Goal: Task Accomplishment & Management: Manage account settings

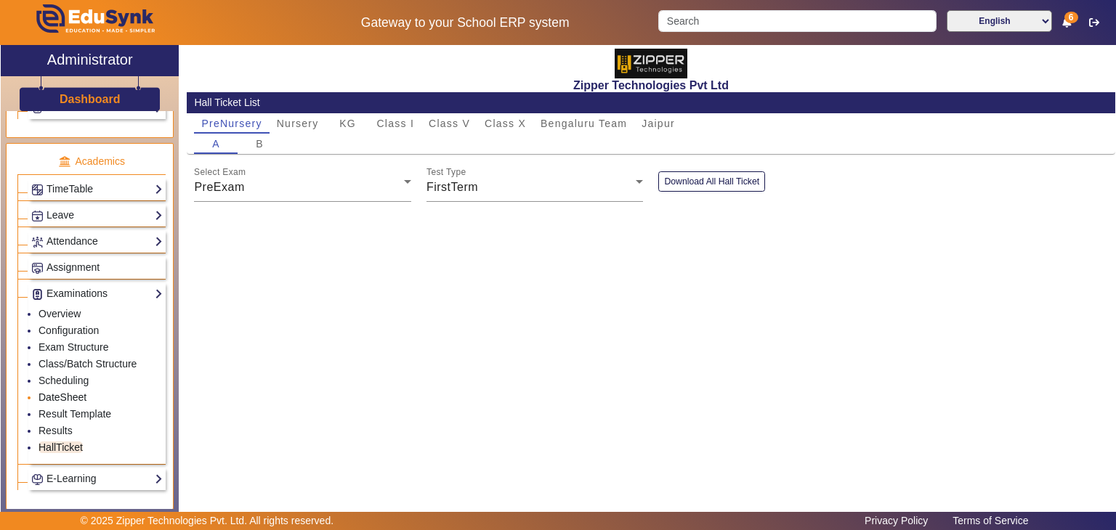
scroll to position [612, 0]
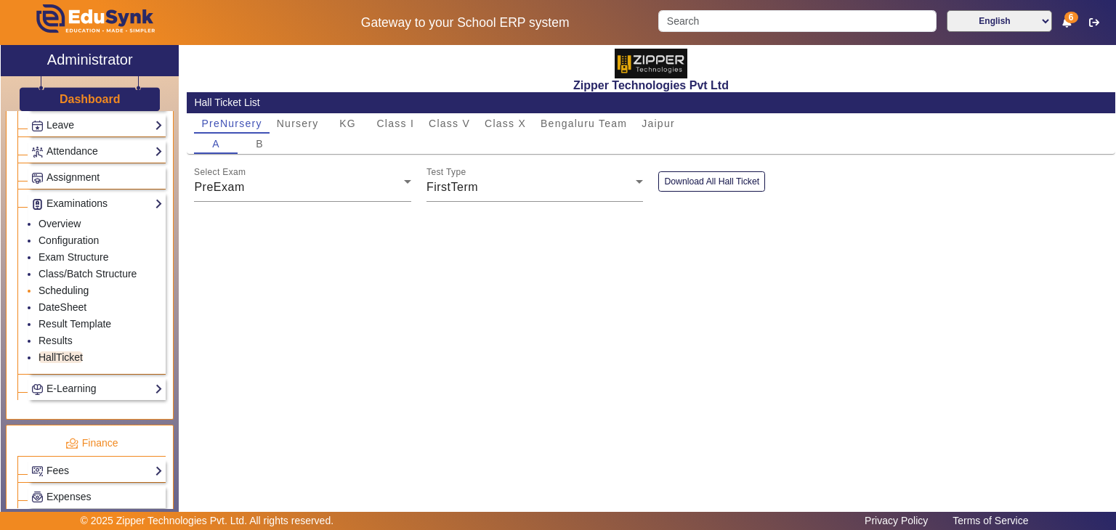
click at [59, 286] on link "Scheduling" at bounding box center [63, 291] width 50 height 12
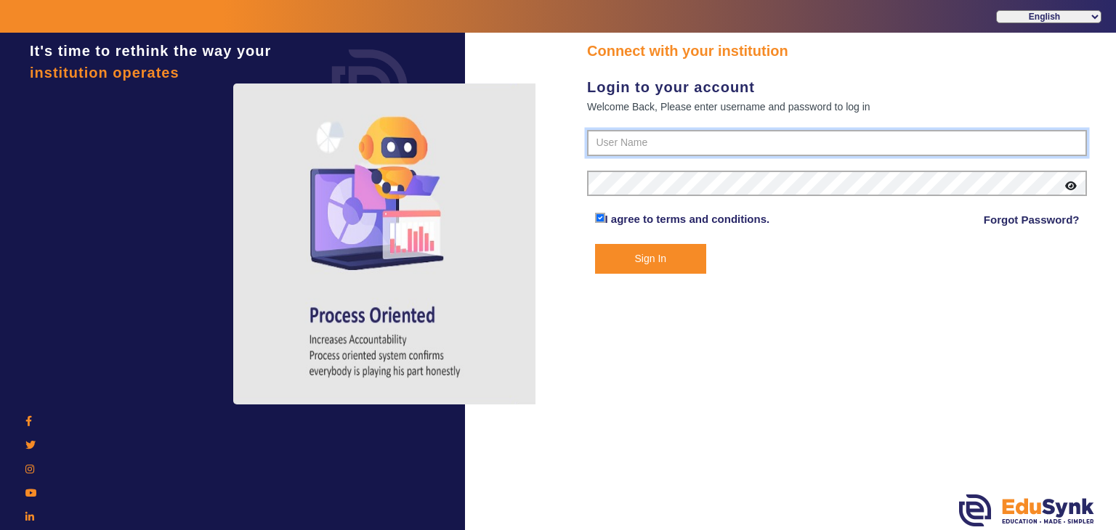
type input "1008790000"
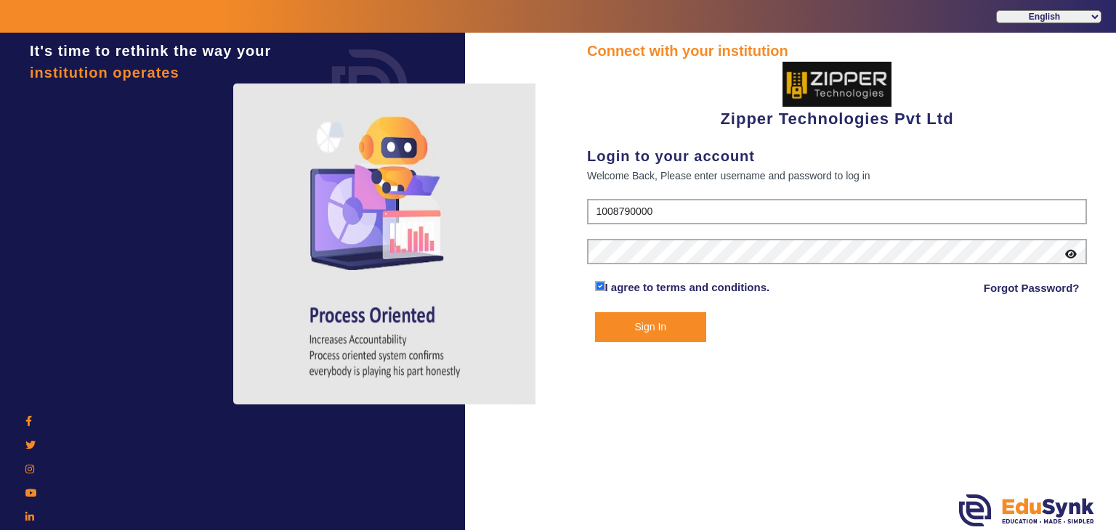
click at [643, 308] on form "1008790000 I agree to terms and conditions. Forgot Password? Sign In" at bounding box center [837, 270] width 500 height 143
click at [662, 322] on button "Sign In" at bounding box center [651, 327] width 112 height 30
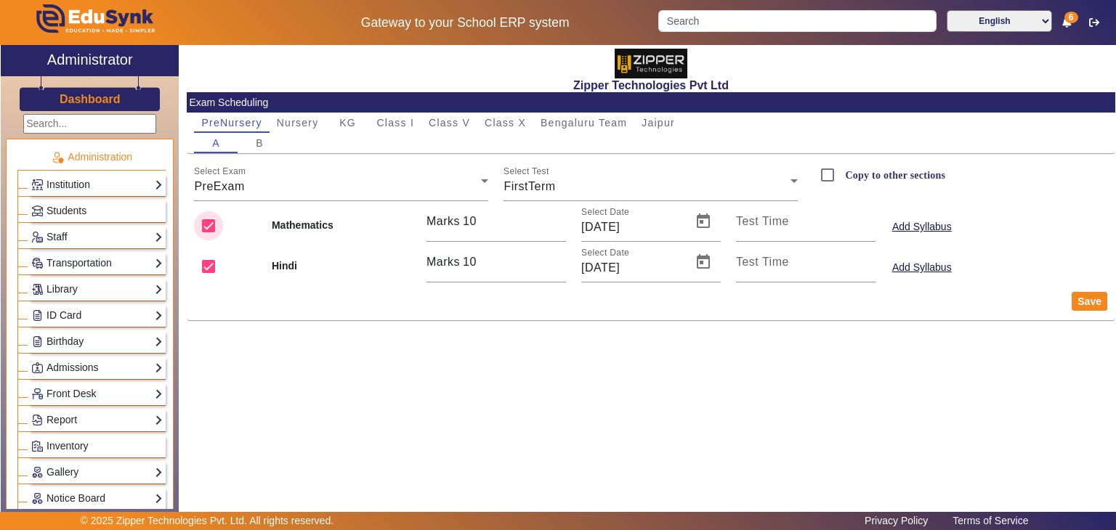
click at [203, 236] on input "checkbox" at bounding box center [208, 225] width 29 height 29
checkbox input "false"
click at [1081, 301] on button "Save" at bounding box center [1089, 301] width 36 height 19
click at [213, 235] on input "checkbox" at bounding box center [208, 225] width 29 height 29
checkbox input "true"
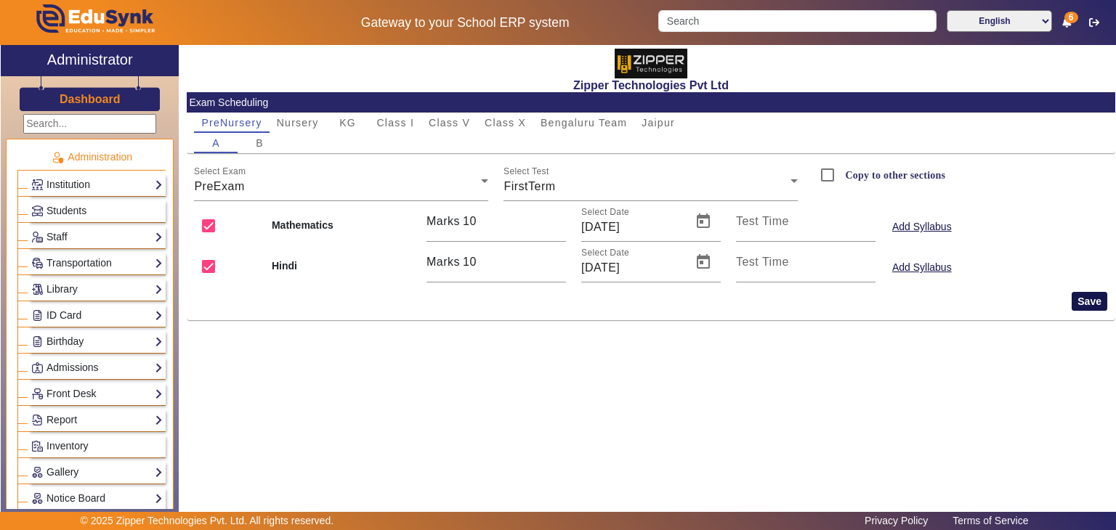
click at [1090, 306] on button "Save" at bounding box center [1089, 301] width 36 height 19
